Goal: Communication & Community: Connect with others

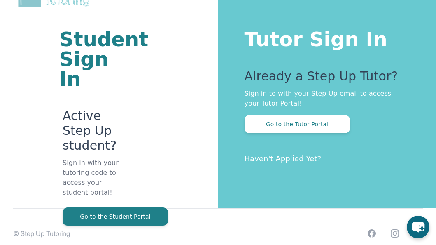
scroll to position [80, 0]
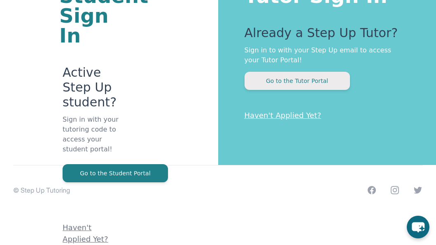
click at [293, 84] on button "Go to the Tutor Portal" at bounding box center [297, 81] width 105 height 18
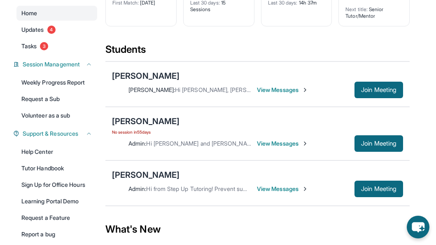
click at [274, 88] on span "View Messages" at bounding box center [283, 90] width 52 height 8
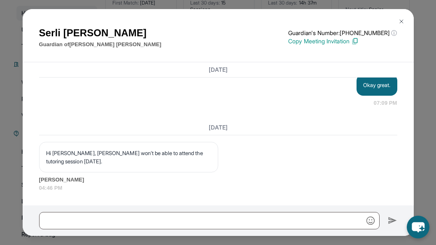
scroll to position [9350, 0]
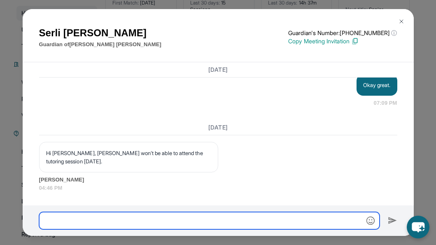
click at [224, 217] on input "text" at bounding box center [209, 220] width 341 height 17
click at [47, 220] on input "**********" at bounding box center [209, 220] width 341 height 17
click at [191, 218] on input "**********" at bounding box center [209, 220] width 341 height 17
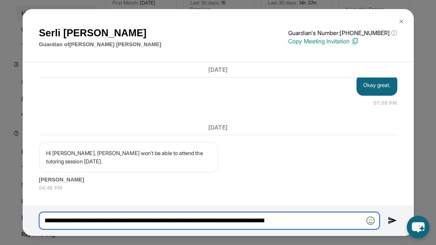
type input "**********"
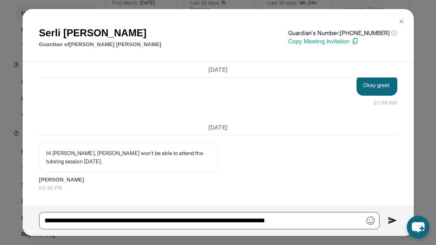
click at [392, 219] on img at bounding box center [392, 221] width 9 height 10
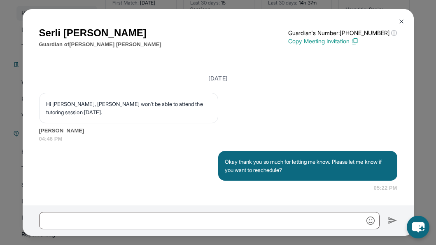
scroll to position [9399, 0]
click at [400, 21] on img at bounding box center [401, 21] width 7 height 7
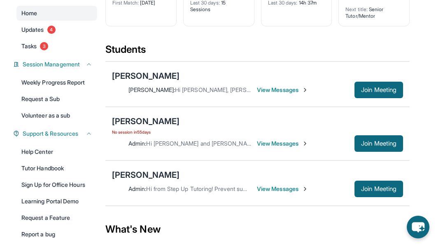
click at [274, 189] on span "View Messages" at bounding box center [283, 189] width 52 height 8
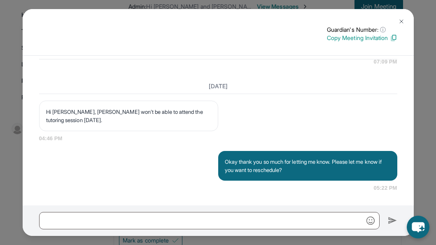
scroll to position [326, 0]
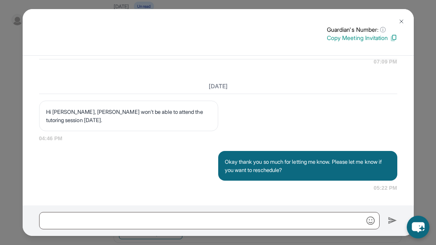
click at [404, 23] on img at bounding box center [401, 21] width 7 height 7
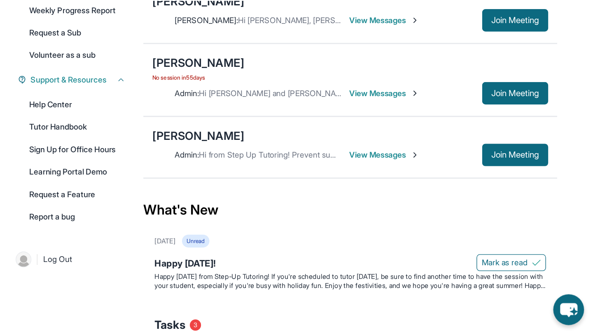
scroll to position [152, 0]
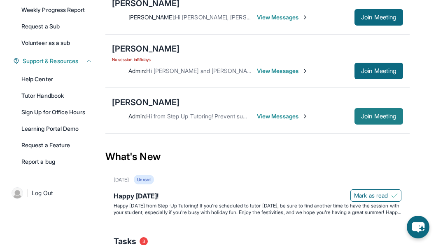
click at [366, 111] on button "Join Meeting" at bounding box center [379, 116] width 49 height 16
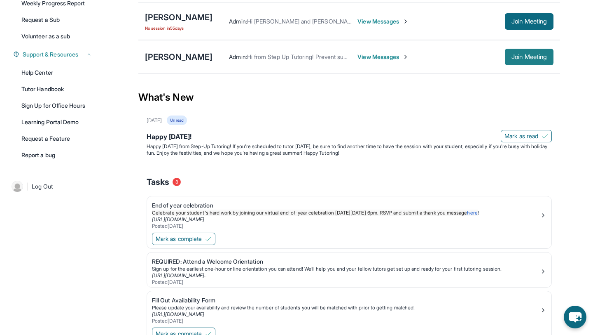
click at [436, 59] on span "Join Meeting" at bounding box center [529, 56] width 35 height 5
